Goal: Transaction & Acquisition: Purchase product/service

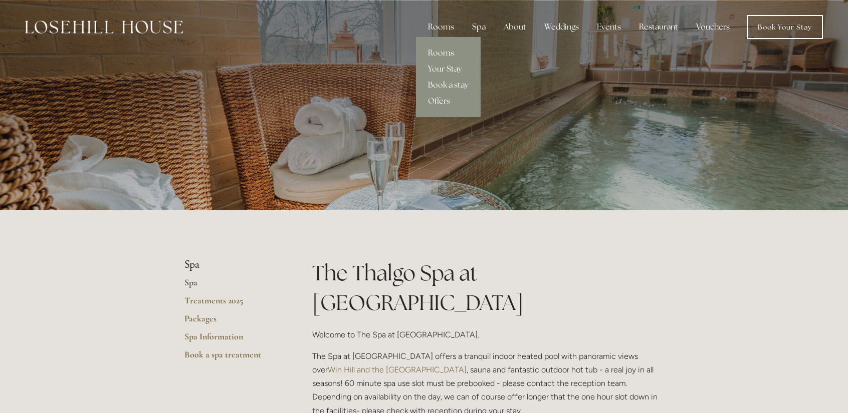
click at [443, 103] on link "Offers" at bounding box center [448, 101] width 65 height 16
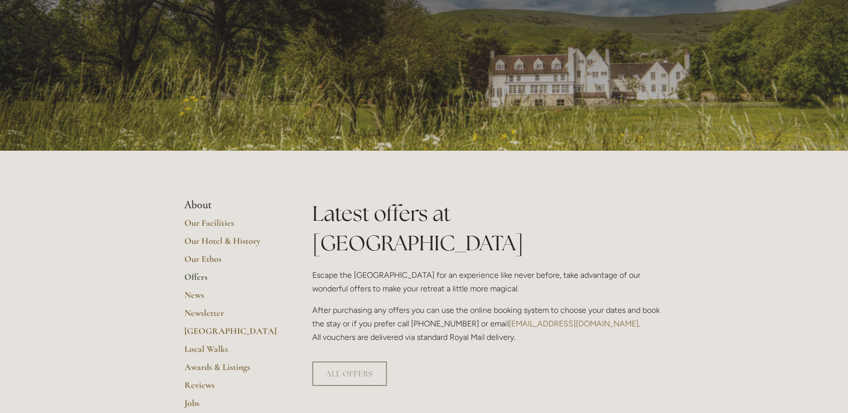
scroll to position [100, 0]
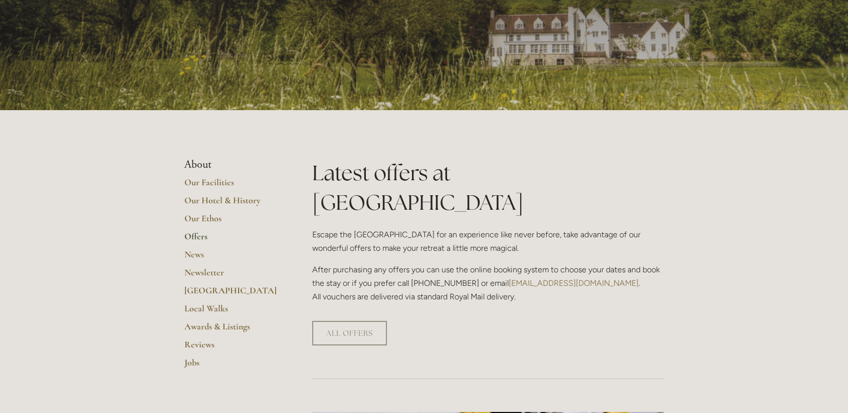
drag, startPoint x: 370, startPoint y: 301, endPoint x: 367, endPoint y: 295, distance: 6.5
click at [370, 321] on link "ALL OFFERS" at bounding box center [349, 333] width 75 height 25
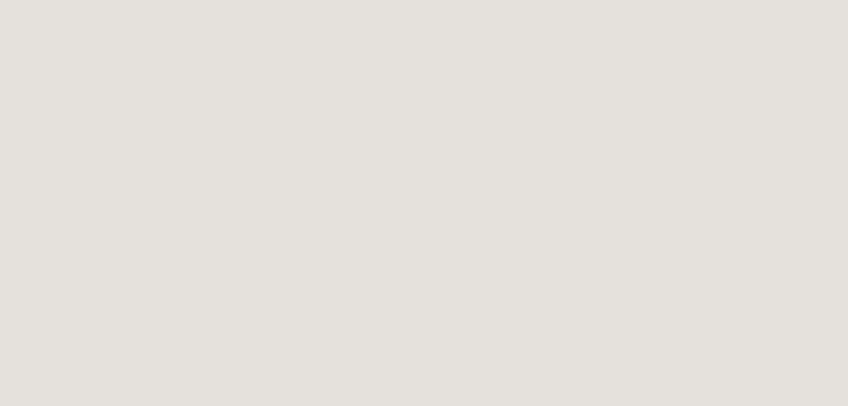
scroll to position [712, 0]
